Goal: Transaction & Acquisition: Purchase product/service

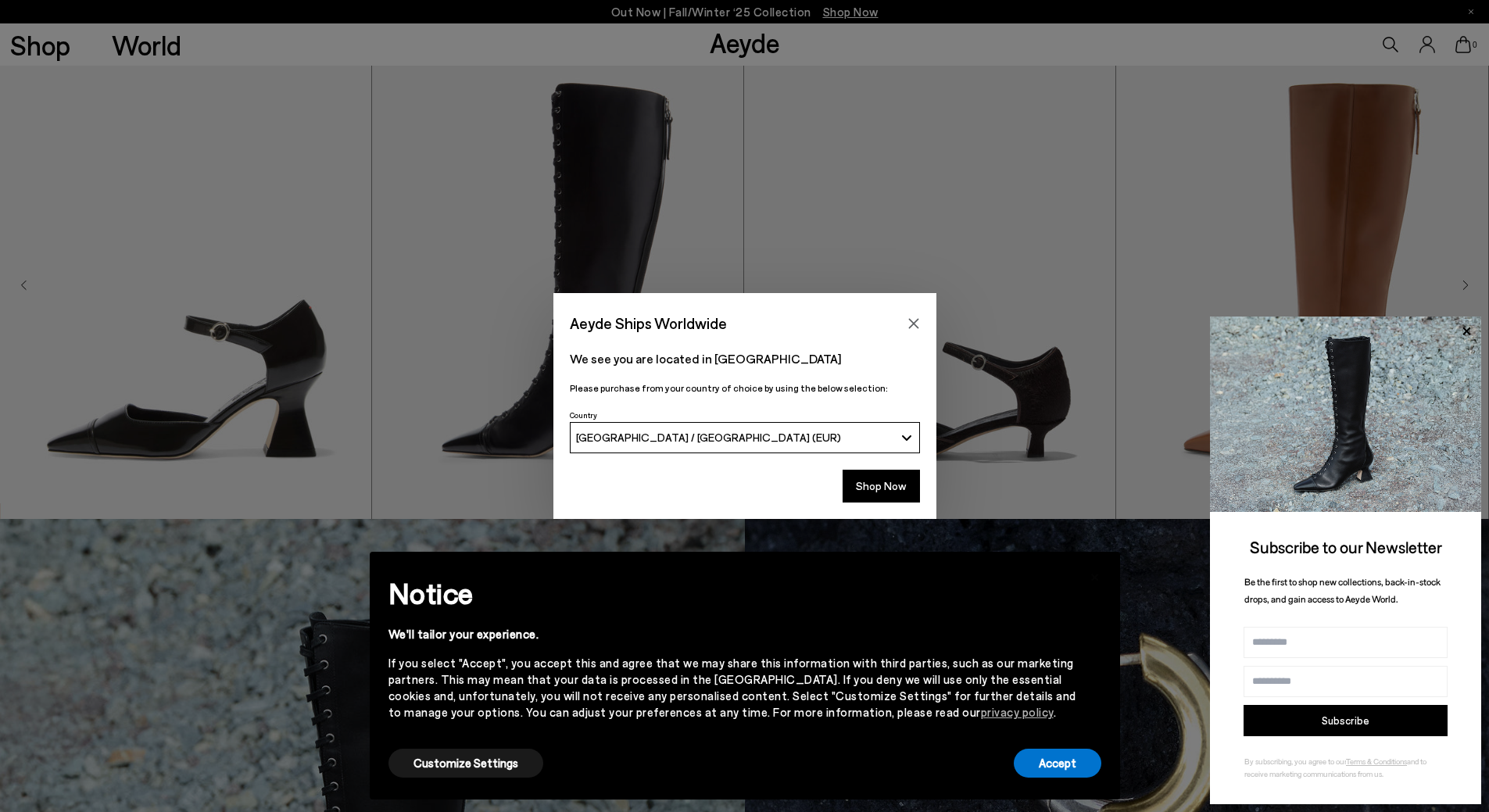
scroll to position [759, 0]
click at [869, 475] on button "Shop Now" at bounding box center [880, 487] width 77 height 33
click at [882, 490] on button "Shop Now" at bounding box center [880, 487] width 77 height 33
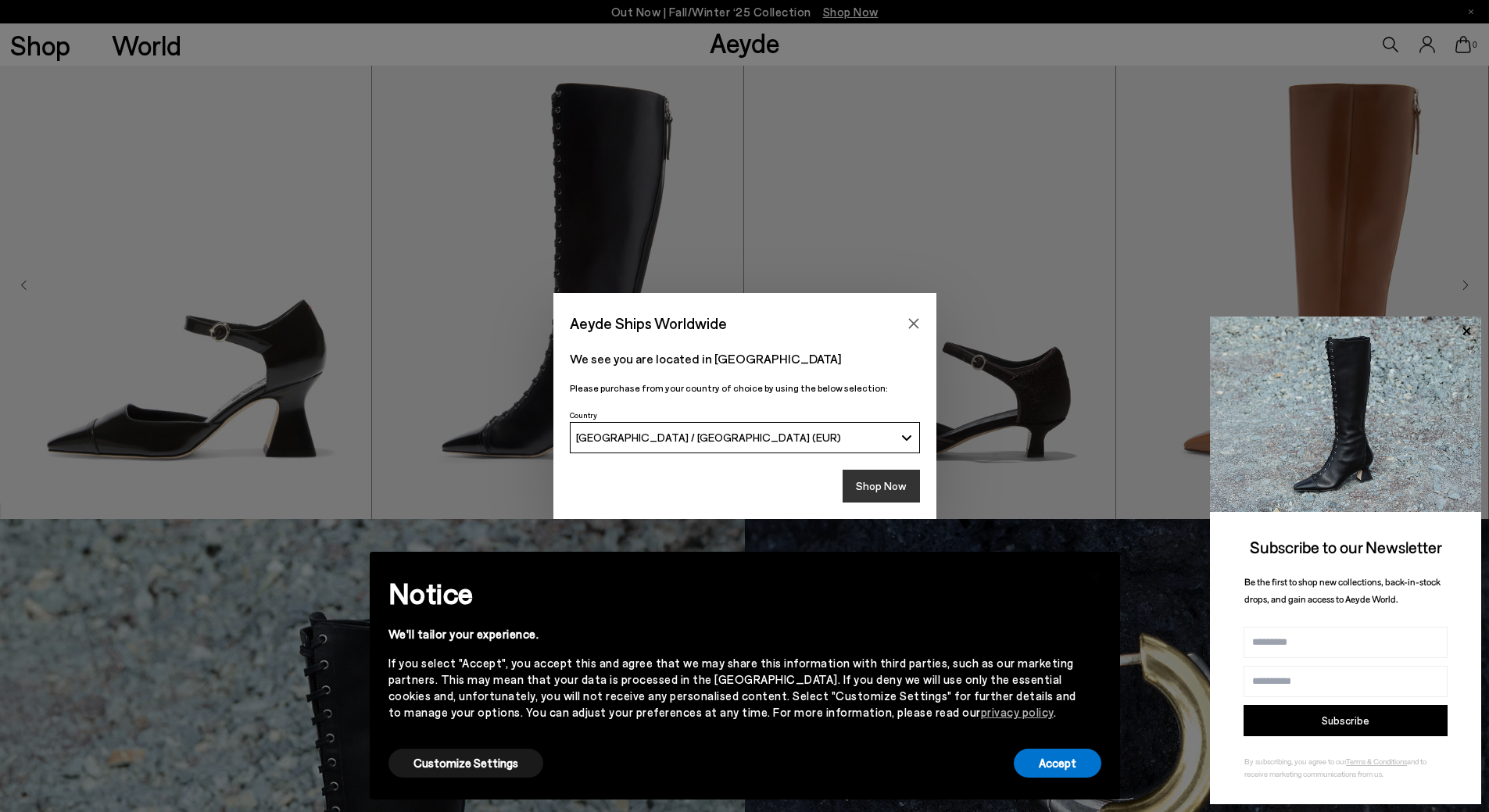
click at [882, 490] on button "Shop Now" at bounding box center [880, 487] width 77 height 33
click at [882, 488] on button "Shop Now" at bounding box center [880, 487] width 77 height 33
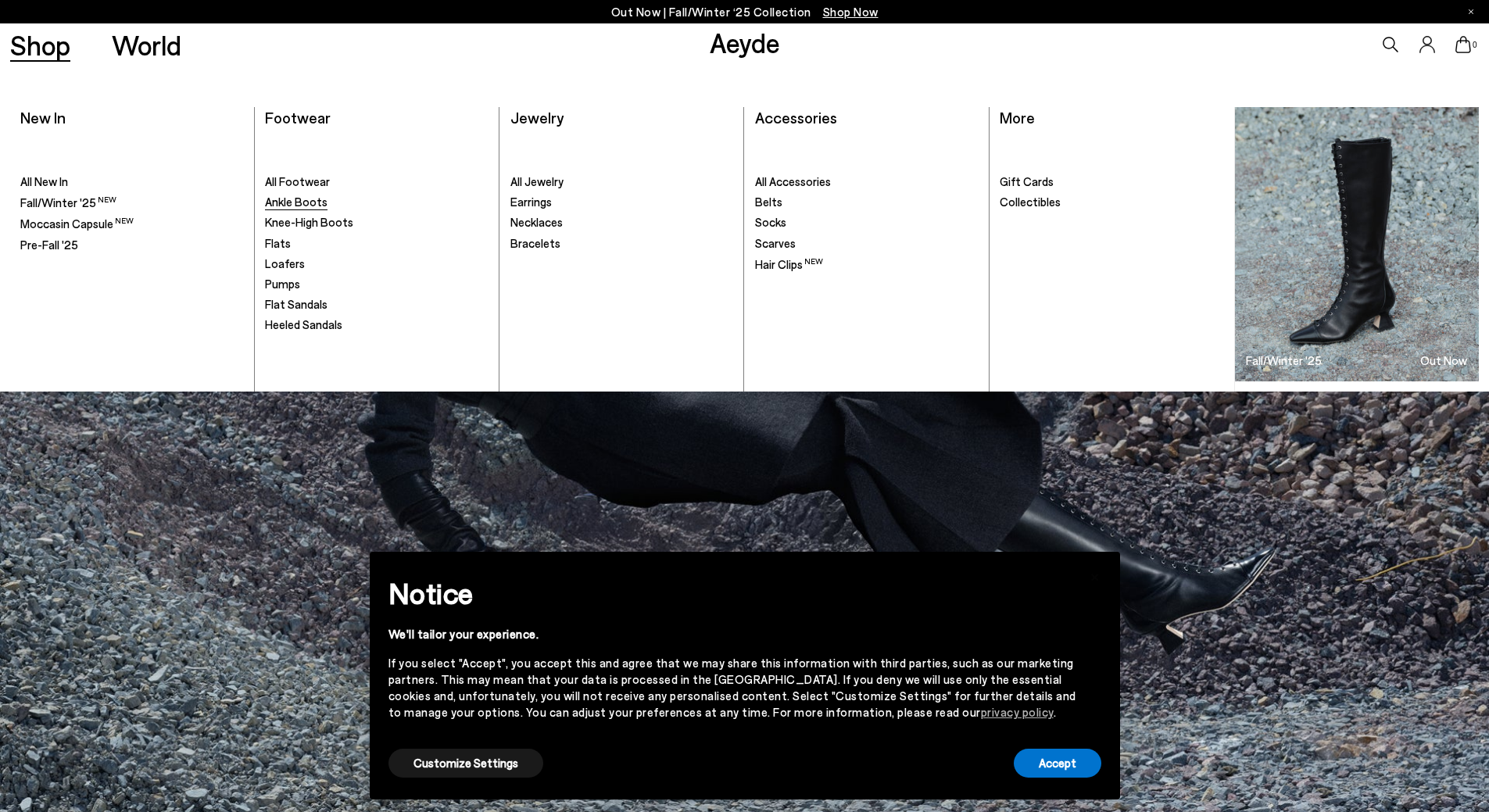
click at [310, 201] on span "Ankle Boots" at bounding box center [296, 202] width 62 height 14
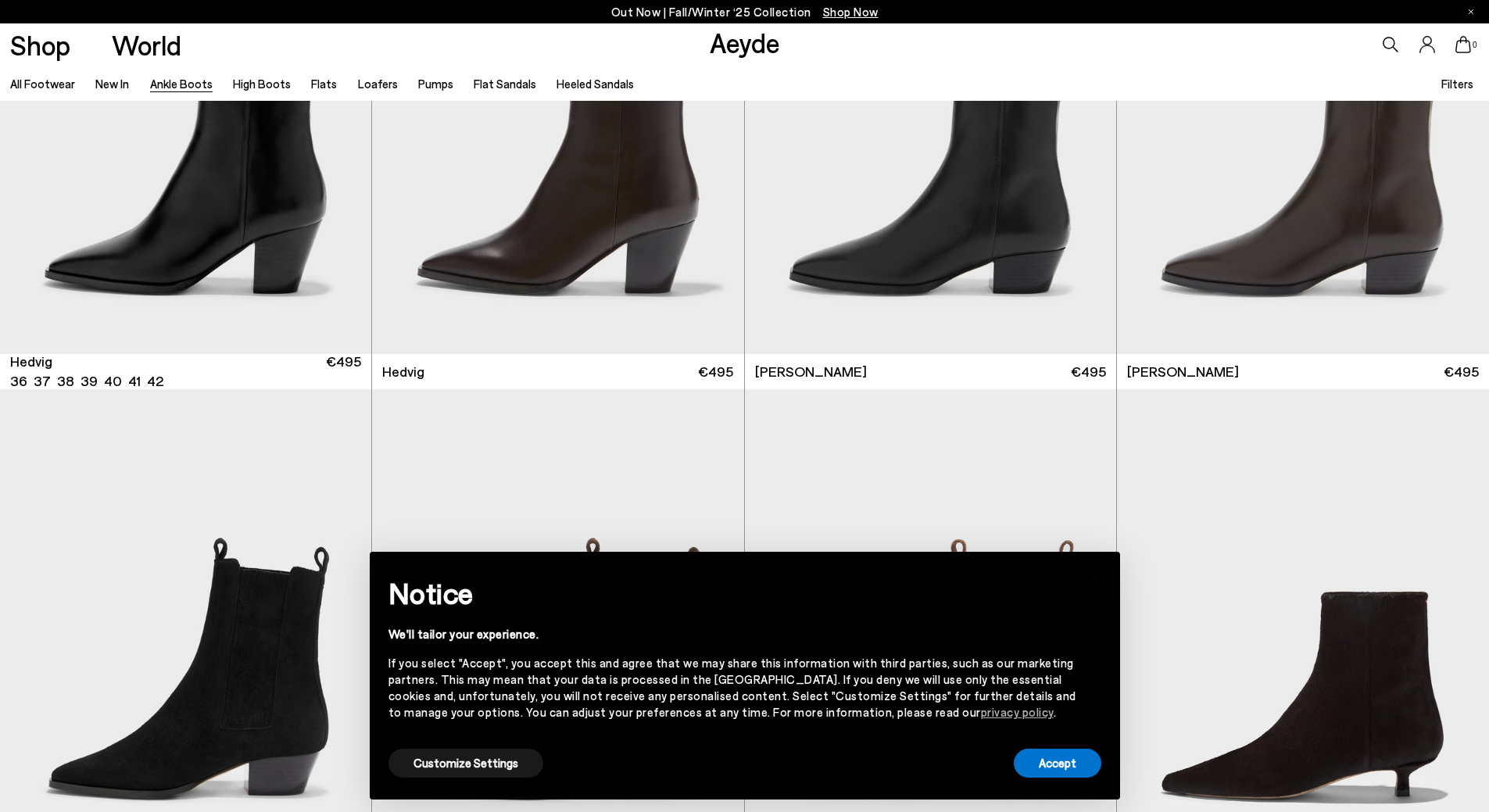
scroll to position [647, 0]
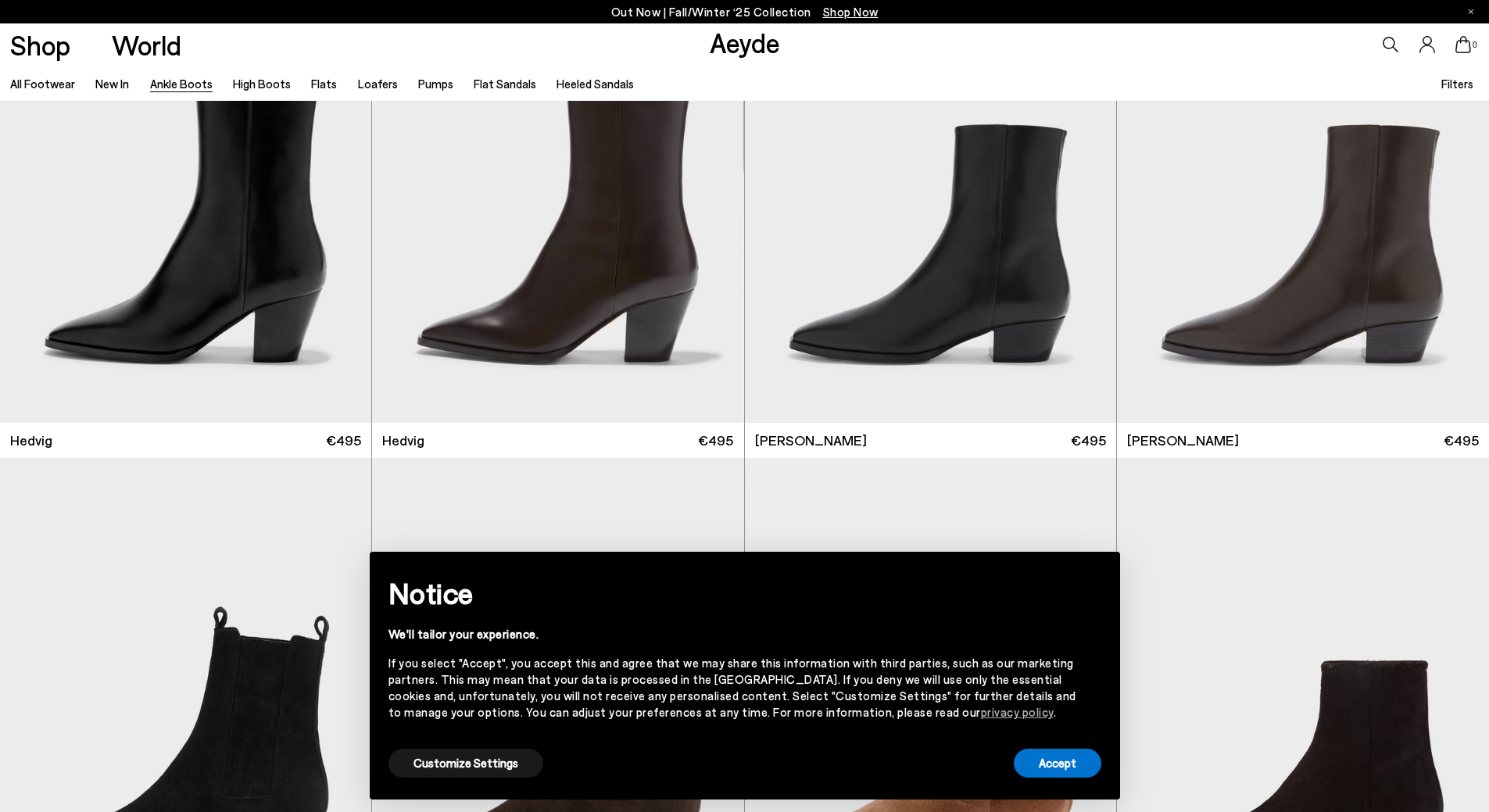
click at [1033, 737] on div "Notice We'll tailor your experience. If you select "Accept", you accept this an…" at bounding box center [745, 658] width 713 height 175
click at [1065, 771] on button "Accept" at bounding box center [1058, 763] width 88 height 29
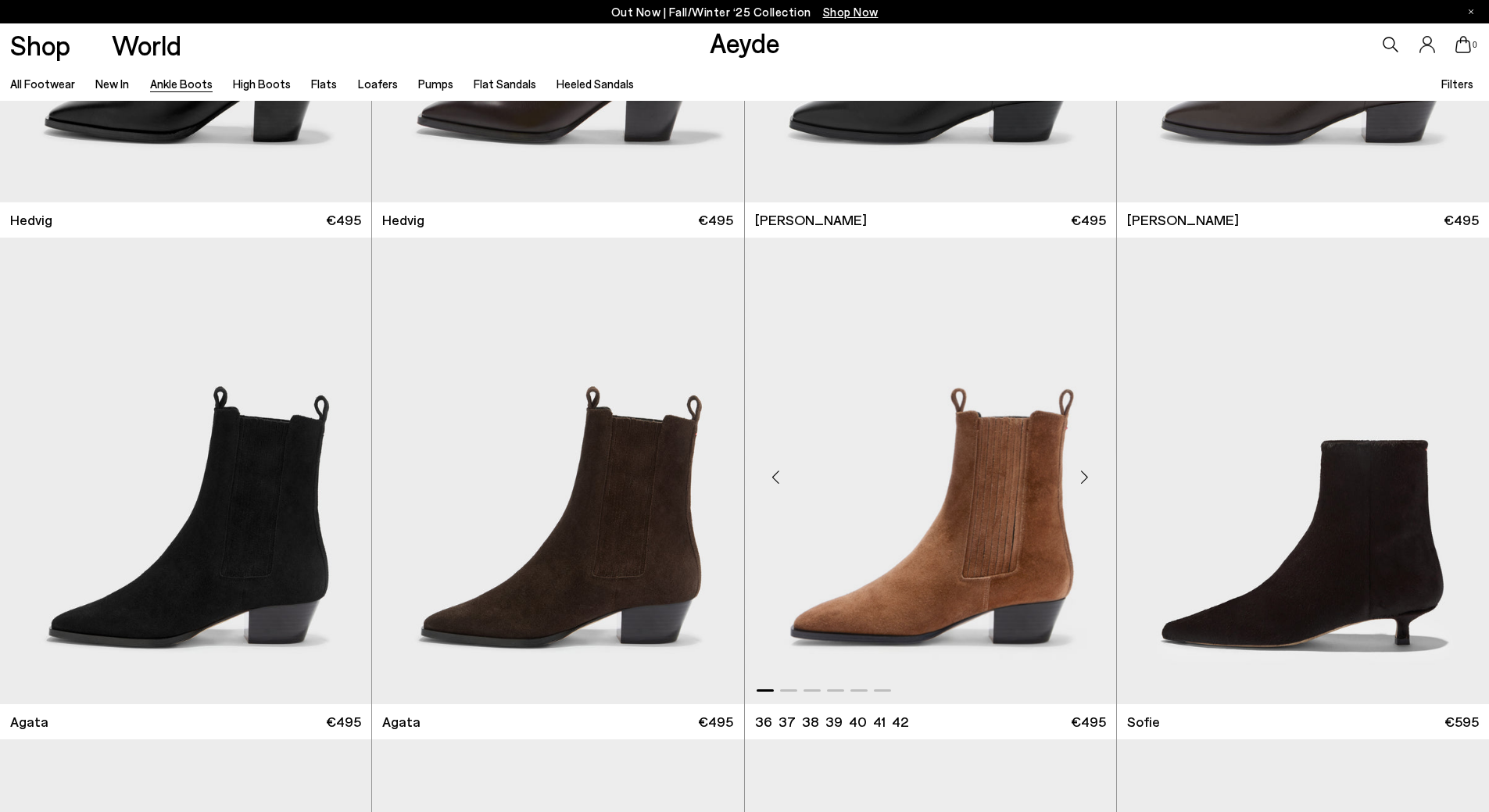
scroll to position [872, 0]
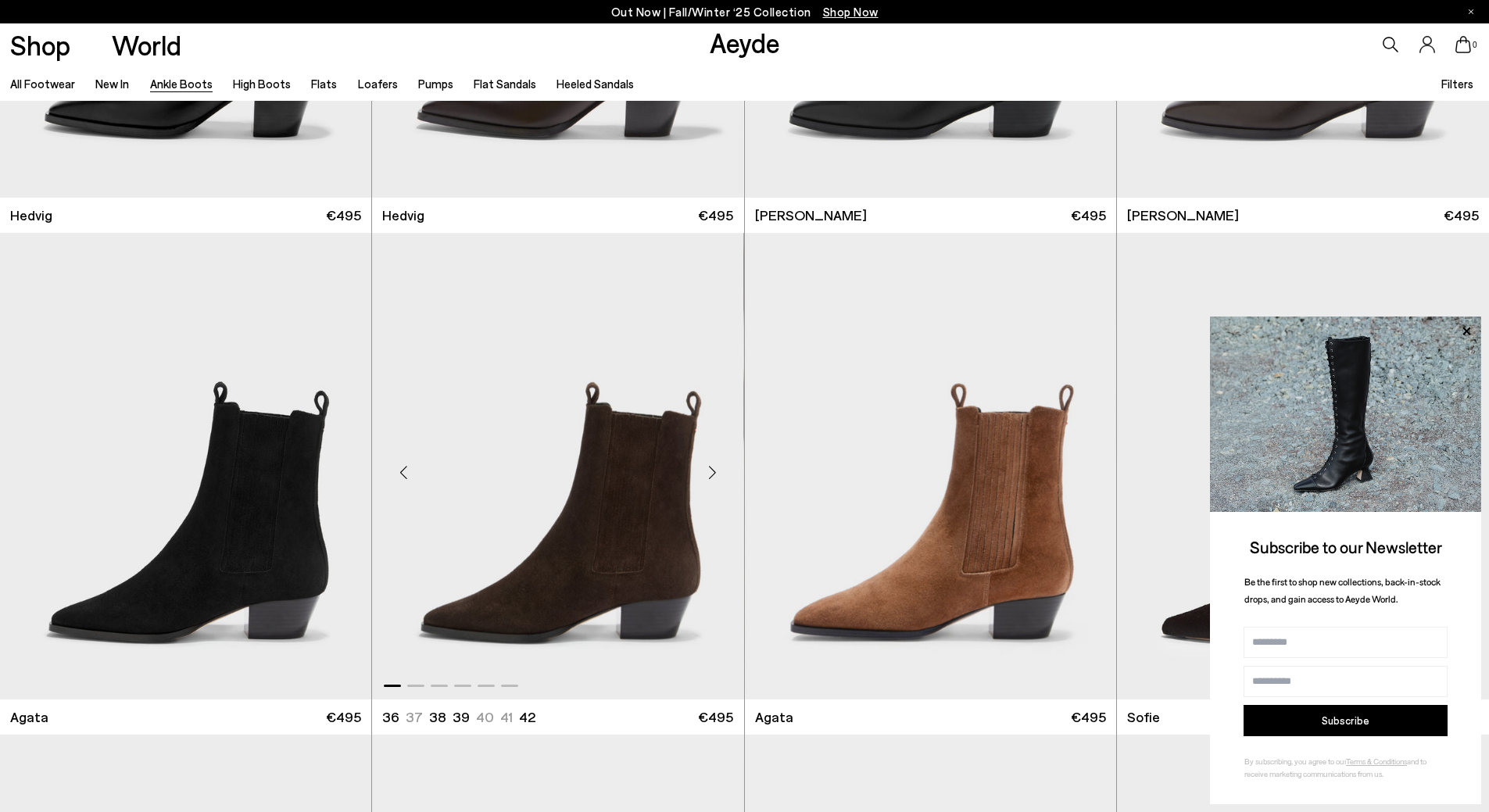
click at [714, 474] on div "Next slide" at bounding box center [713, 472] width 47 height 47
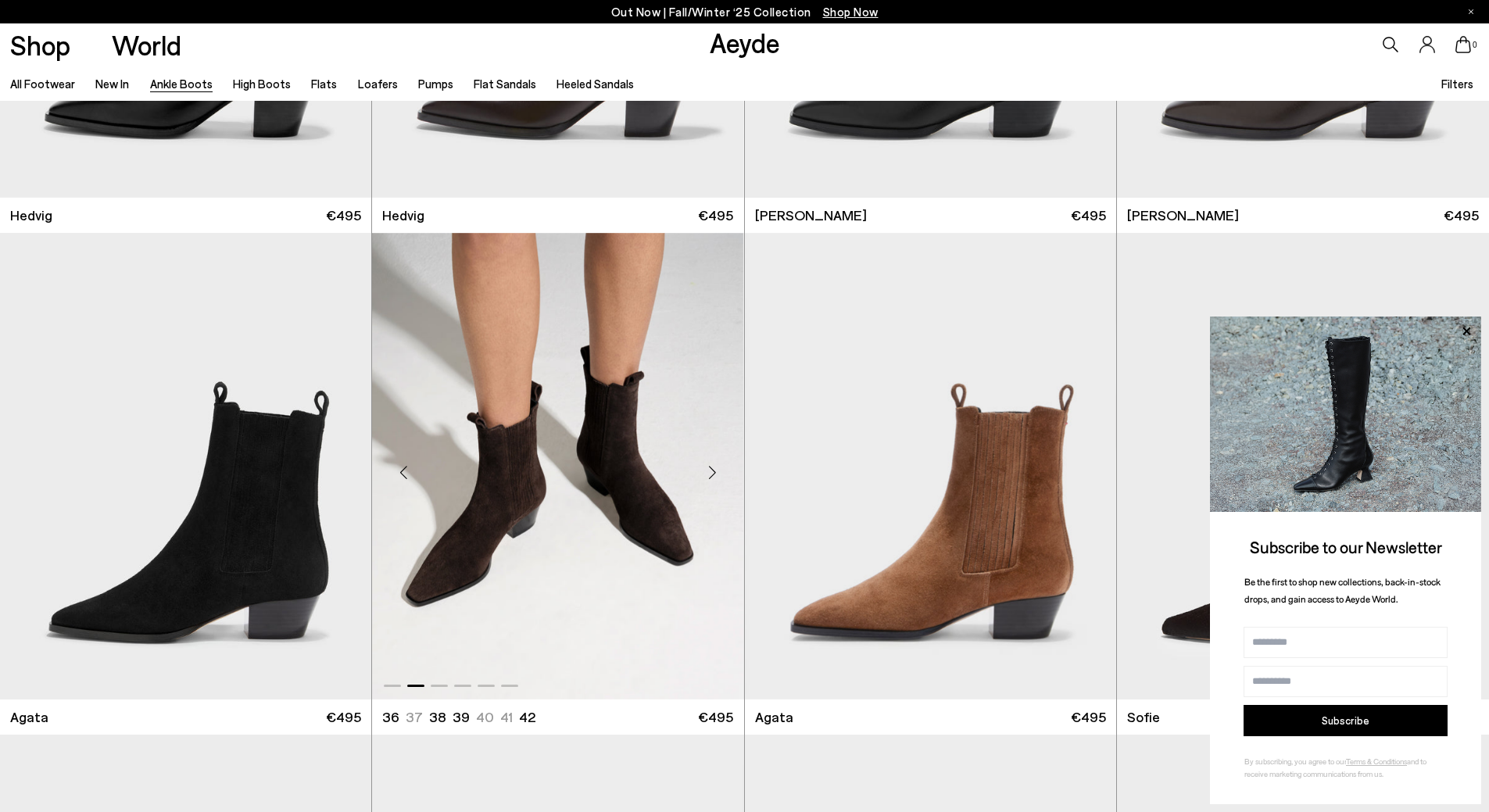
click at [714, 474] on div "Next slide" at bounding box center [713, 472] width 47 height 47
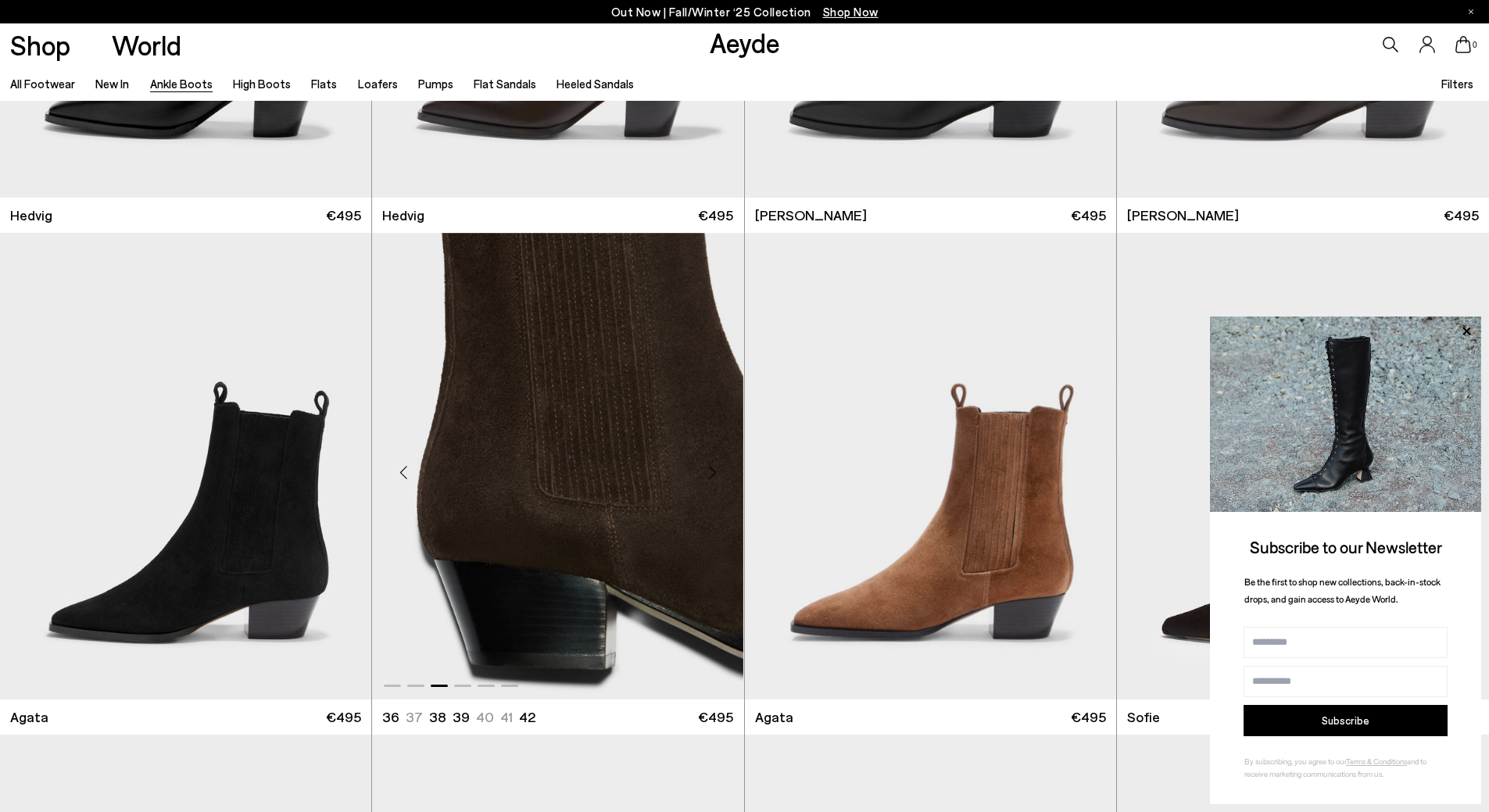
click at [714, 474] on div "Next slide" at bounding box center [713, 472] width 47 height 47
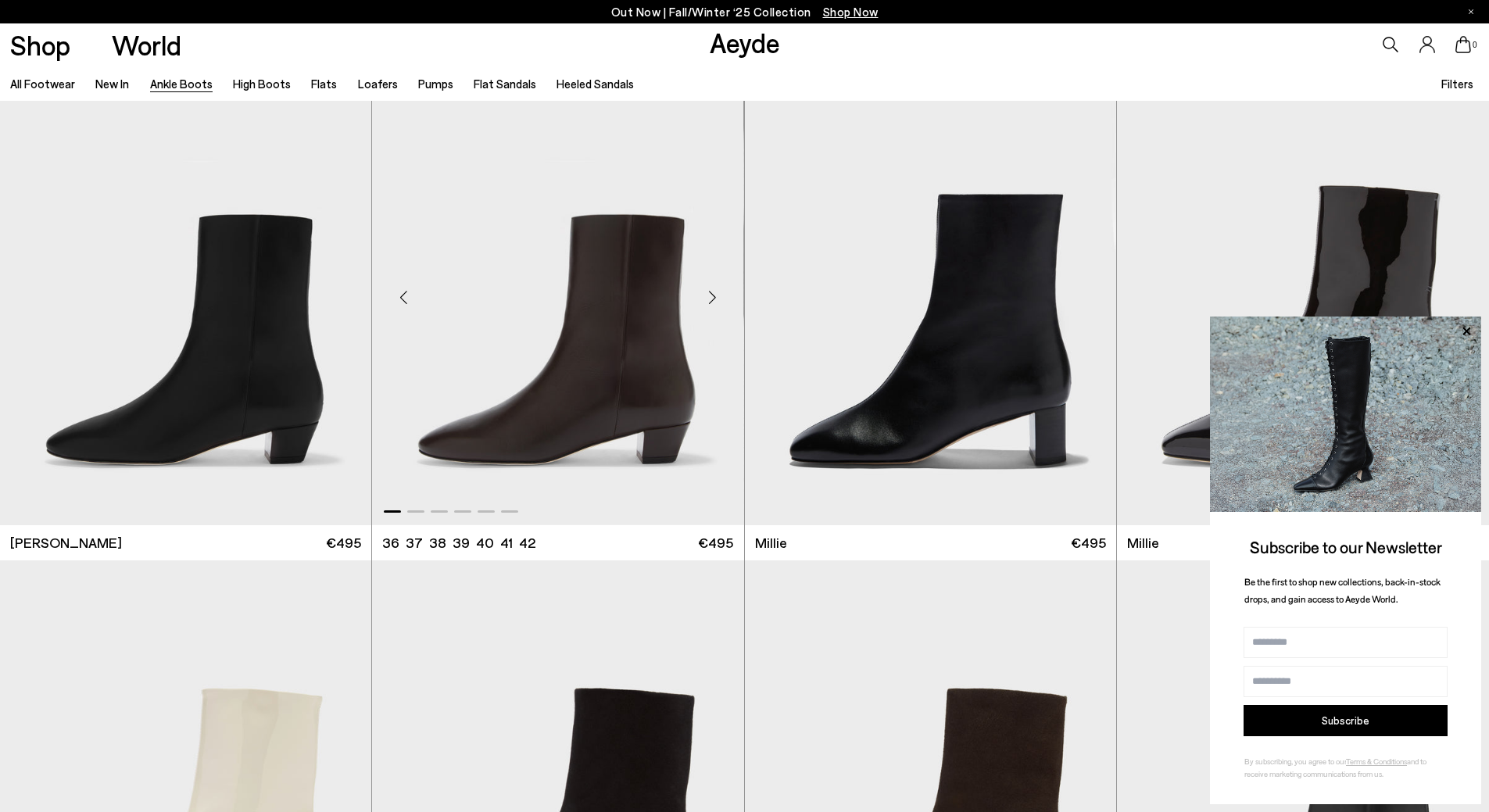
scroll to position [3555, 0]
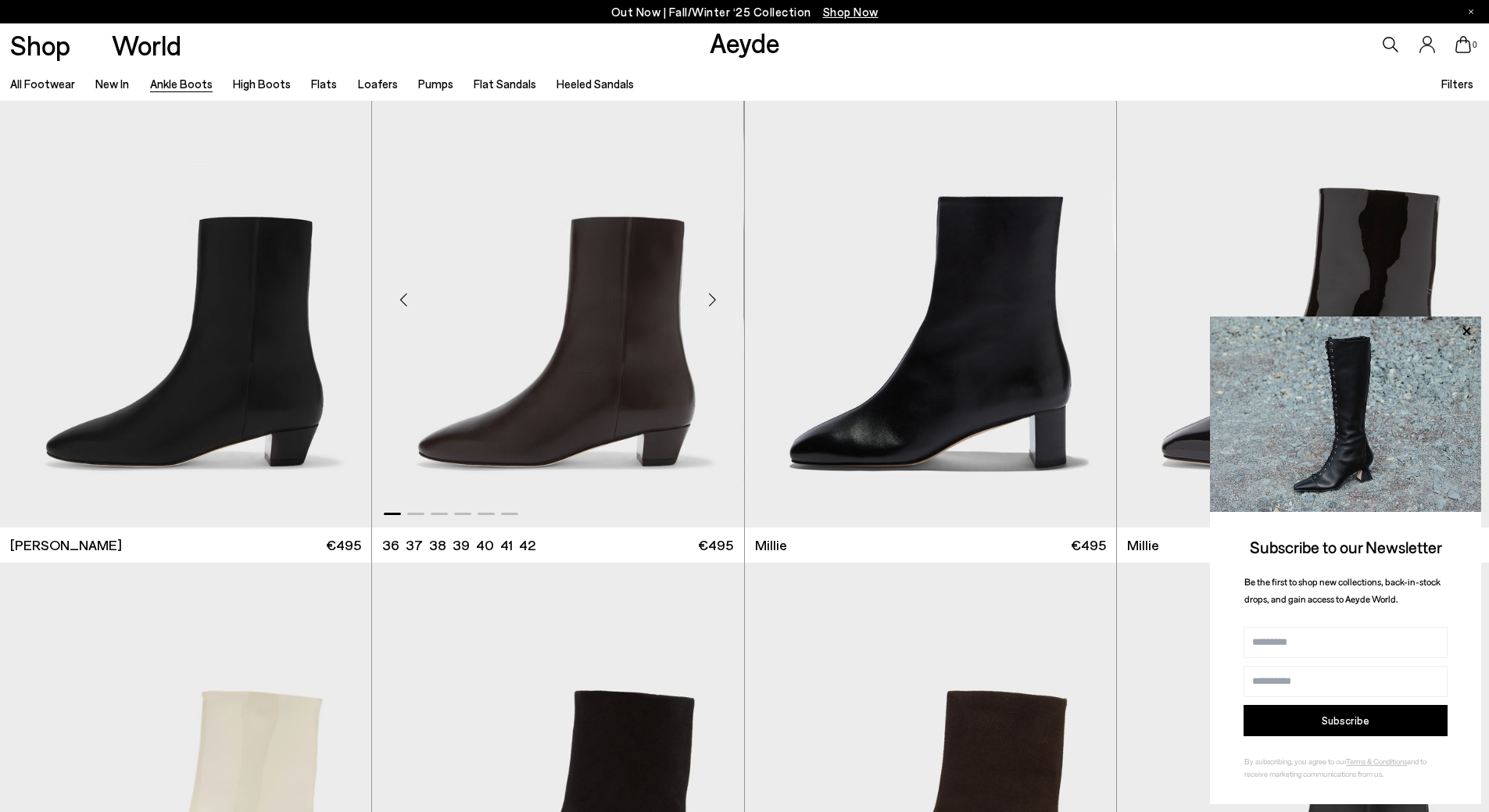
click at [712, 295] on div "Next slide" at bounding box center [713, 300] width 47 height 47
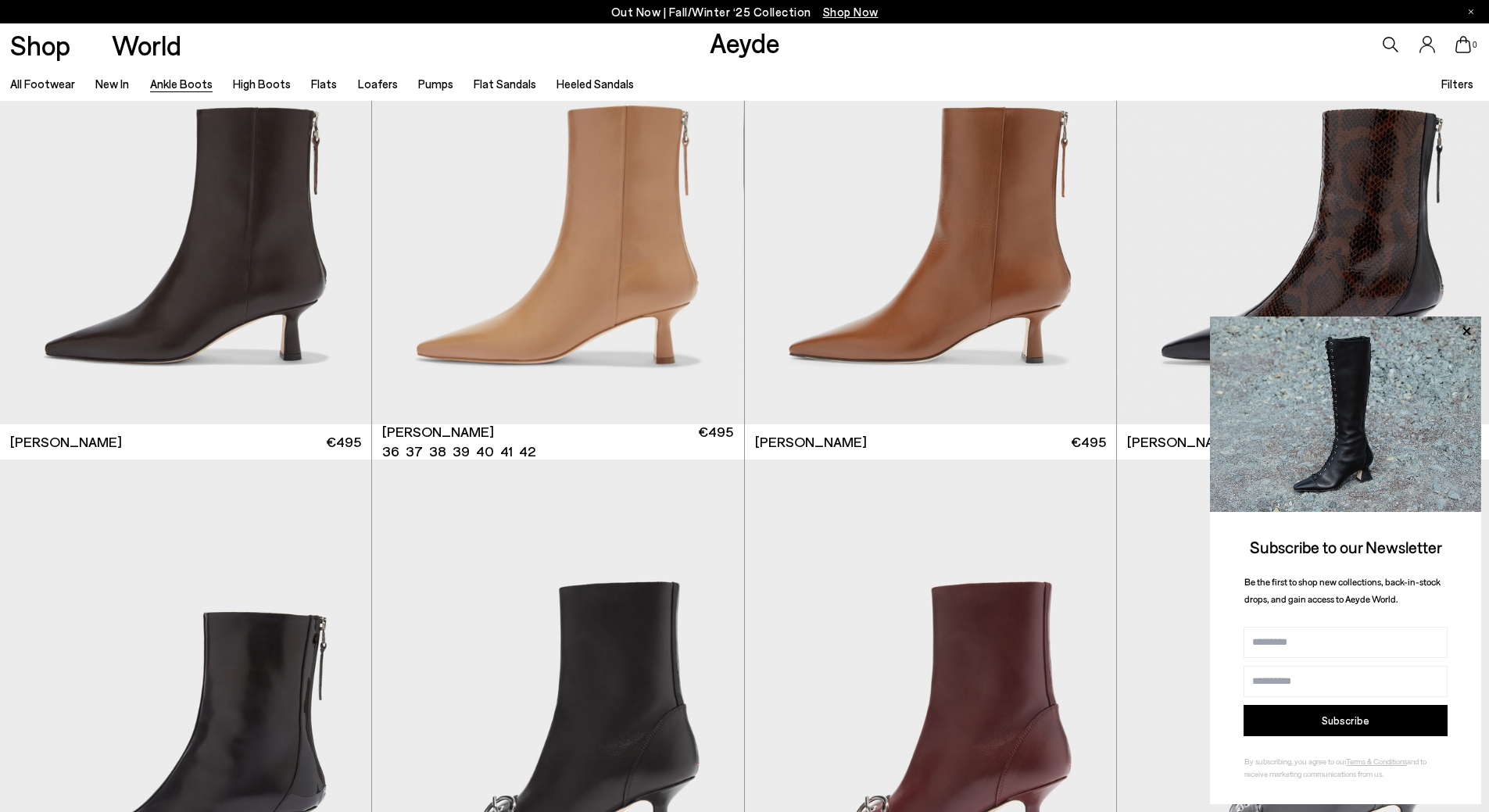
scroll to position [4649, 0]
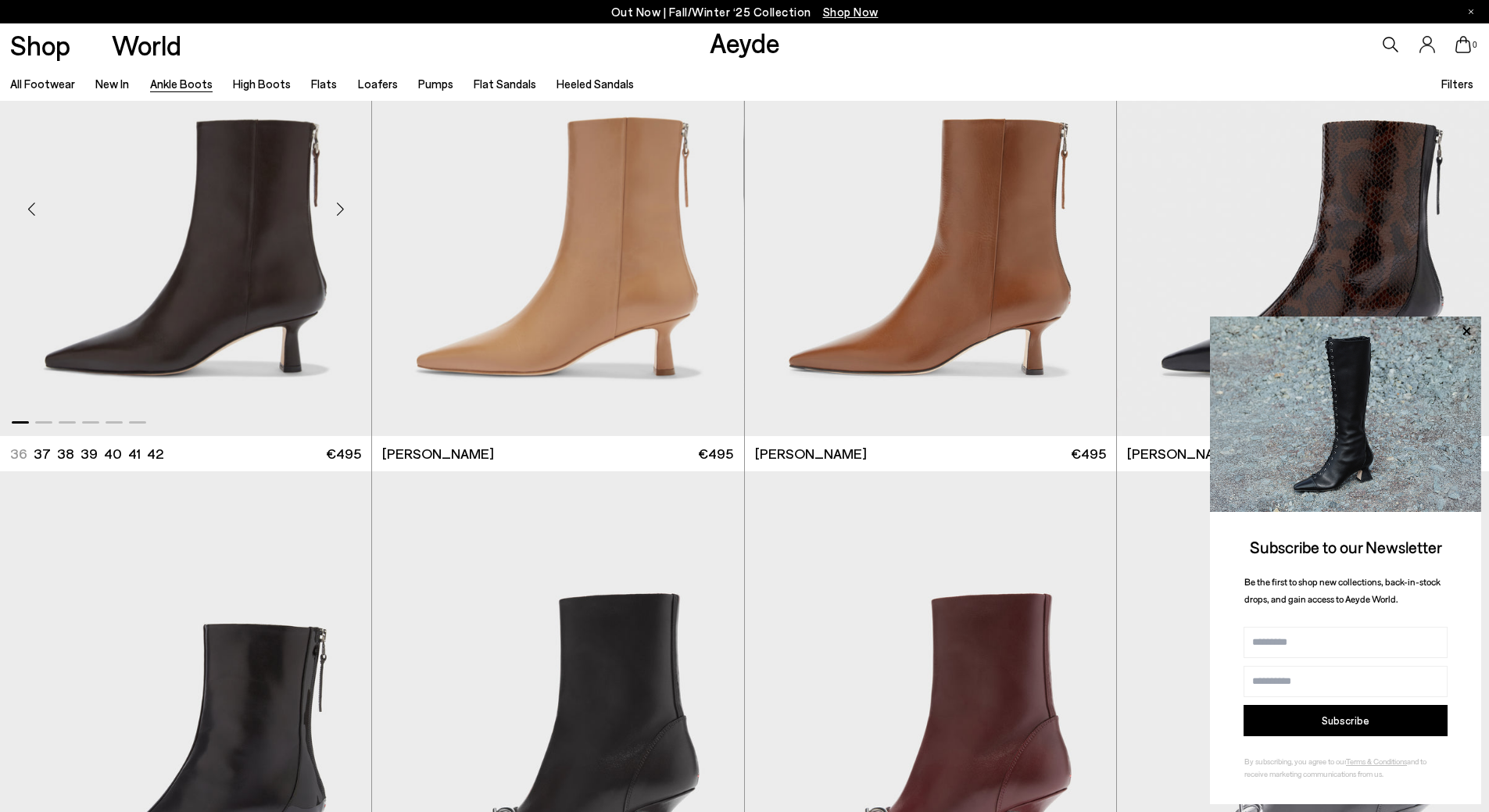
click at [343, 205] on div "Next slide" at bounding box center [340, 208] width 47 height 47
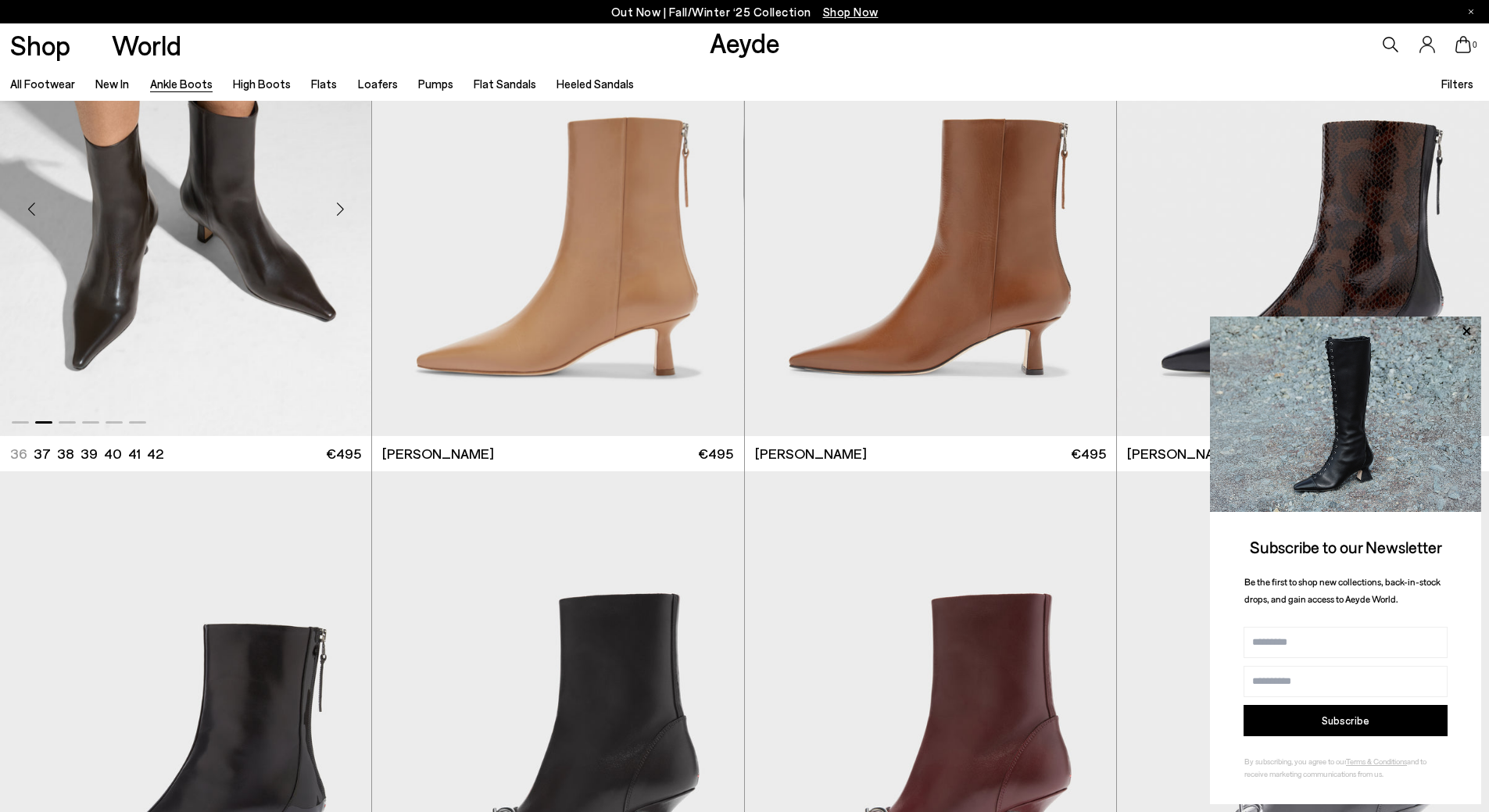
click at [343, 205] on div "Next slide" at bounding box center [340, 208] width 47 height 47
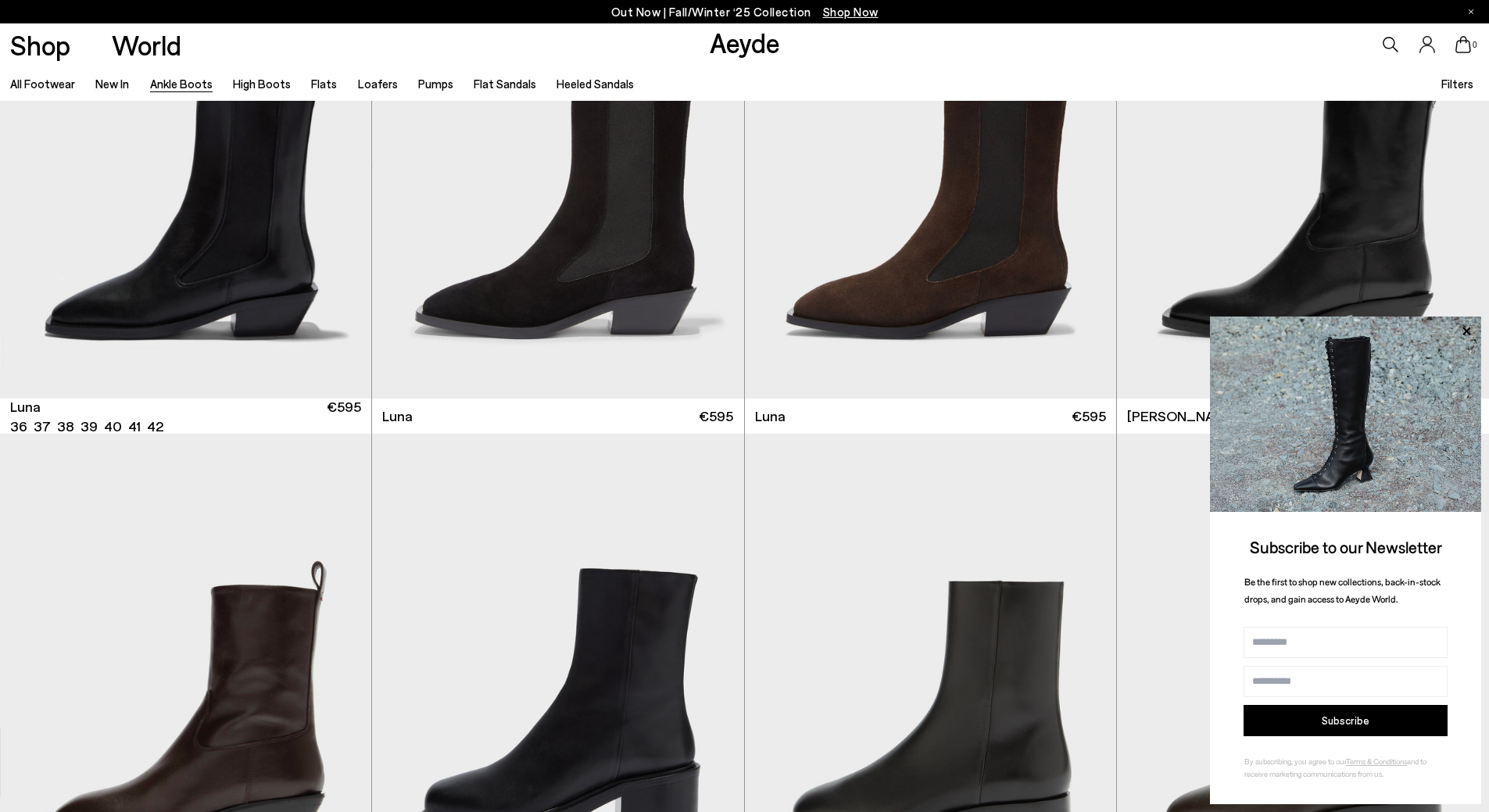
scroll to position [6191, 0]
